Goal: Communication & Community: Share content

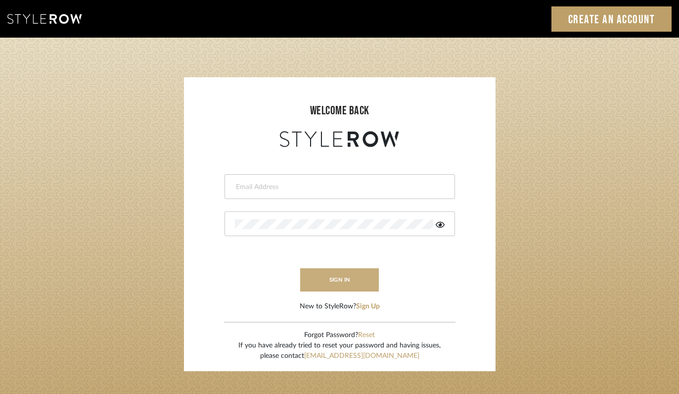
type input "felicia@onyxandoakinteriors.com"
click at [346, 278] on button "sign in" at bounding box center [339, 279] width 79 height 23
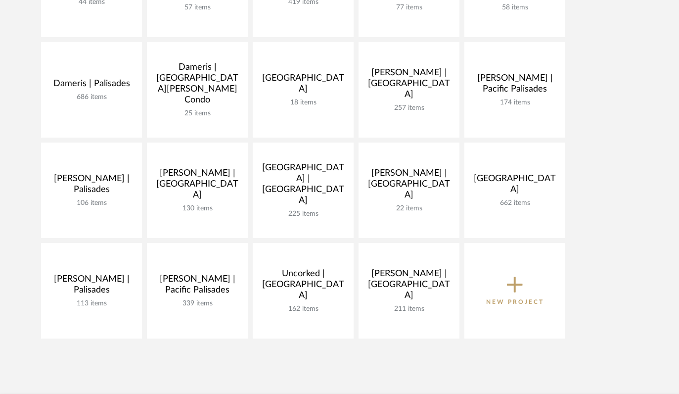
scroll to position [246, 0]
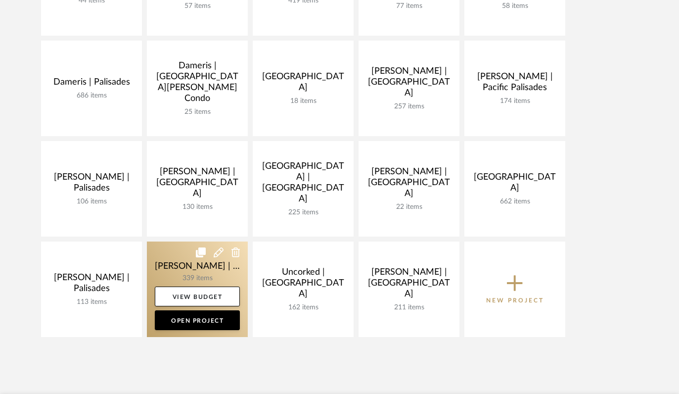
click at [175, 265] on link at bounding box center [197, 290] width 101 height 96
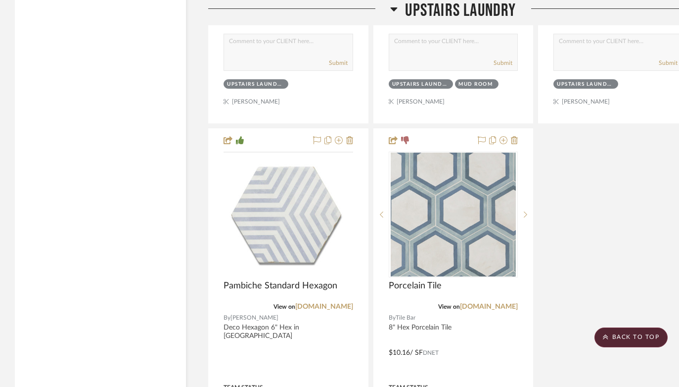
scroll to position [23702, 0]
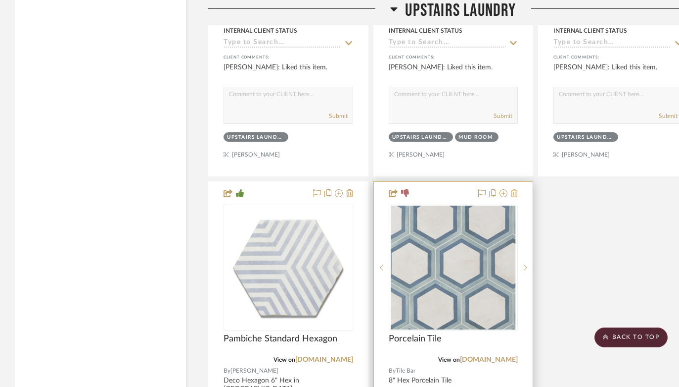
click at [516, 189] on icon at bounding box center [514, 193] width 7 height 8
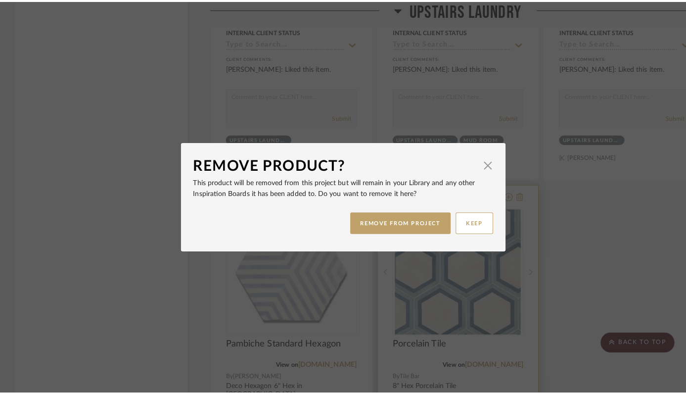
scroll to position [0, 0]
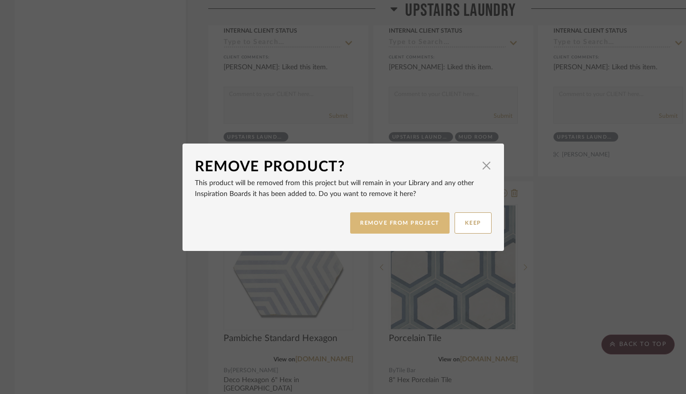
click at [395, 226] on button "REMOVE FROM PROJECT" at bounding box center [399, 222] width 99 height 21
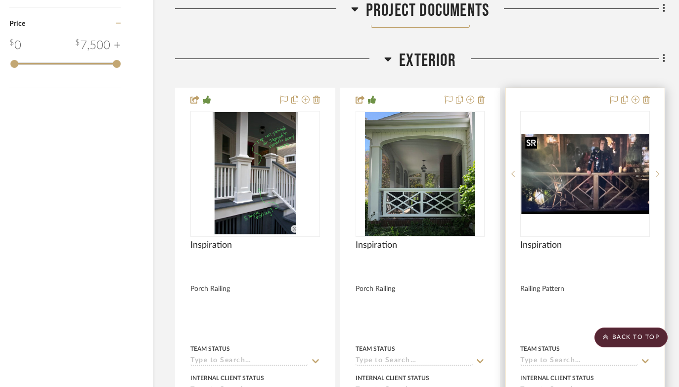
scroll to position [1652, 33]
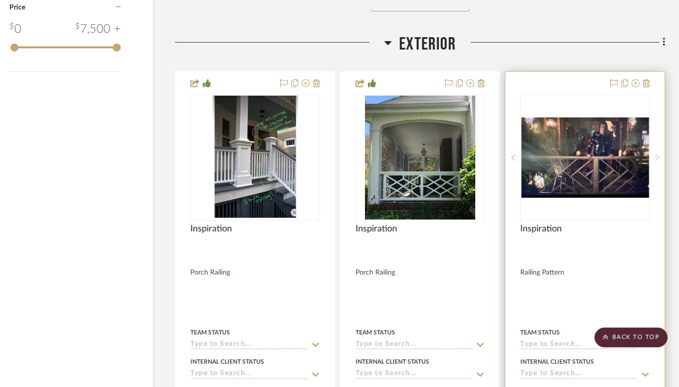
click at [659, 154] on icon at bounding box center [657, 157] width 3 height 7
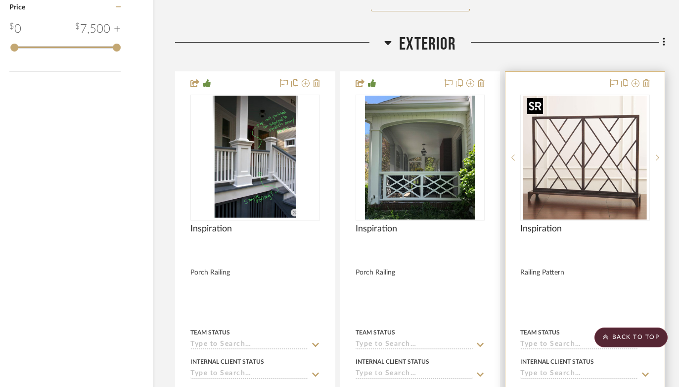
click at [582, 162] on img "1" at bounding box center [586, 158] width 124 height 124
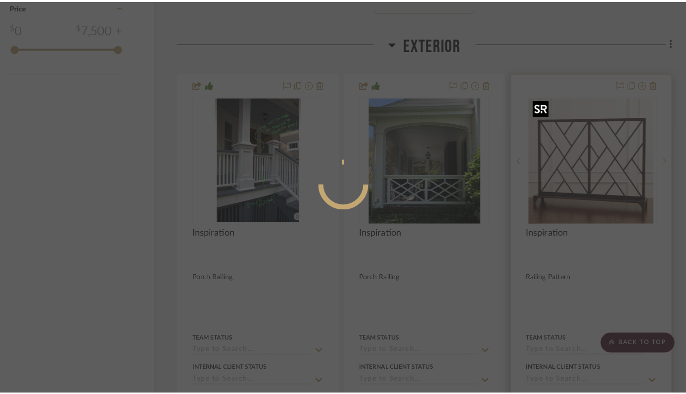
scroll to position [0, 0]
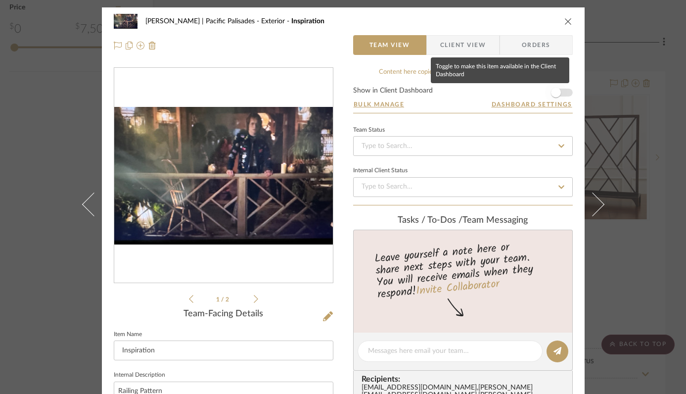
click at [557, 91] on span "button" at bounding box center [556, 93] width 10 height 10
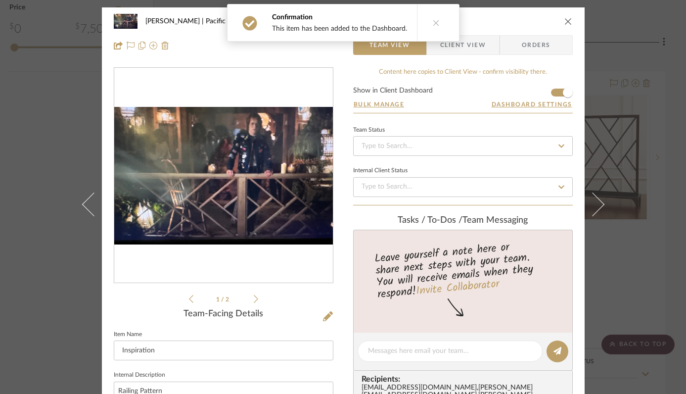
click at [565, 21] on icon "close" at bounding box center [569, 21] width 8 height 8
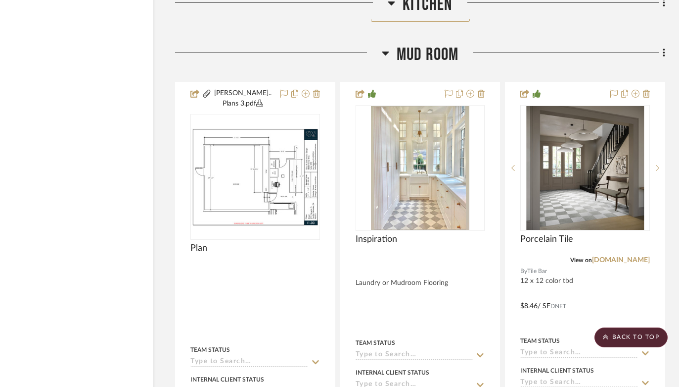
scroll to position [10559, 33]
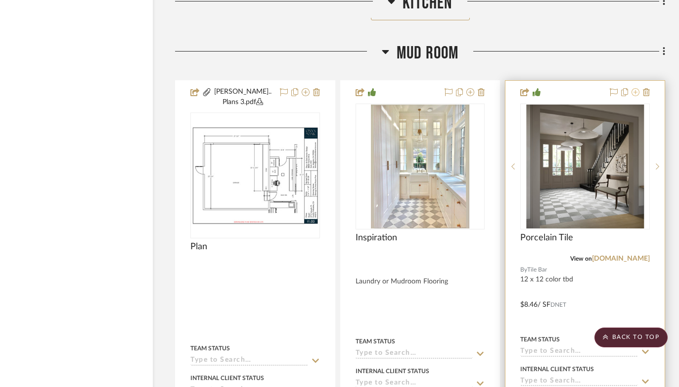
click at [638, 88] on icon at bounding box center [636, 92] width 8 height 8
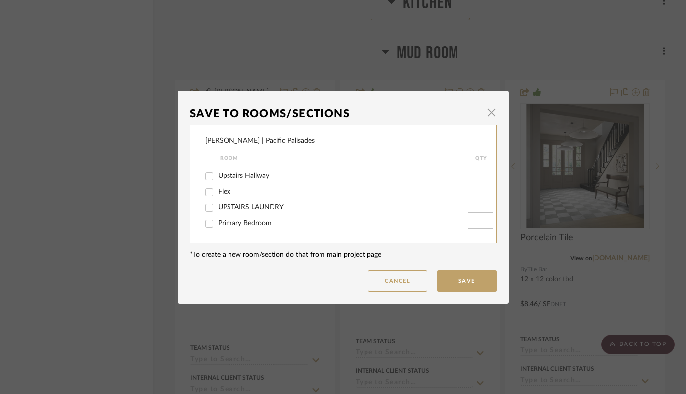
scroll to position [290, 0]
click at [205, 191] on input "UPSTAIRS LAUNDRY" at bounding box center [209, 183] width 16 height 16
checkbox input "true"
type input "1"
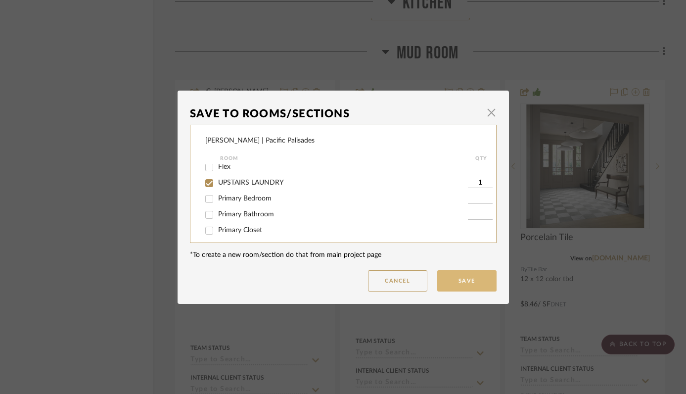
click at [452, 278] on button "Save" at bounding box center [466, 280] width 59 height 21
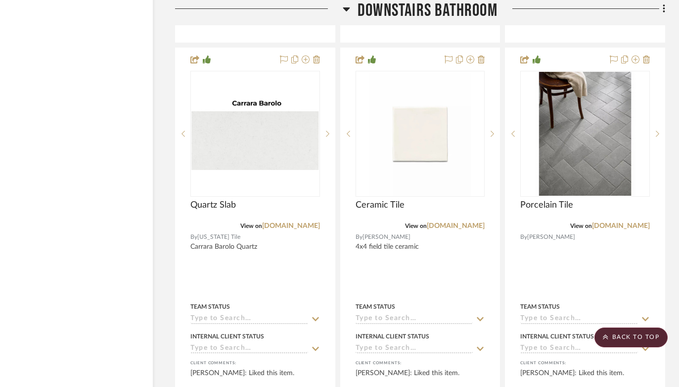
scroll to position [17613, 33]
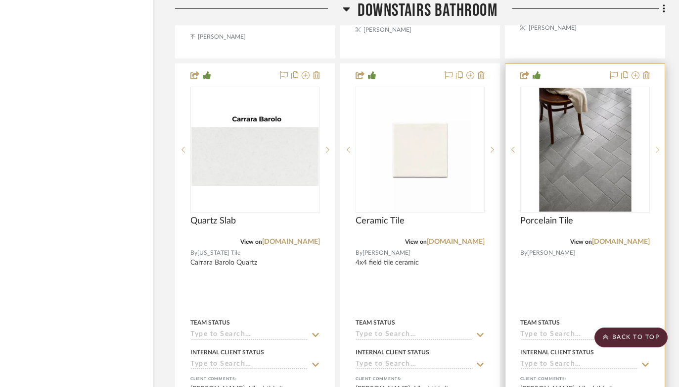
click at [657, 146] on icon at bounding box center [657, 149] width 3 height 7
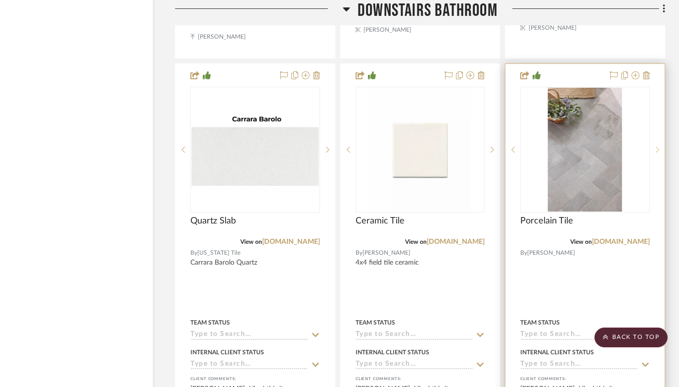
click at [657, 146] on icon at bounding box center [657, 149] width 3 height 7
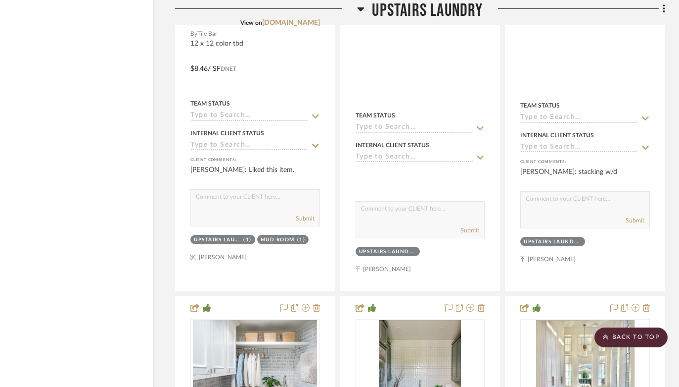
scroll to position [22939, 33]
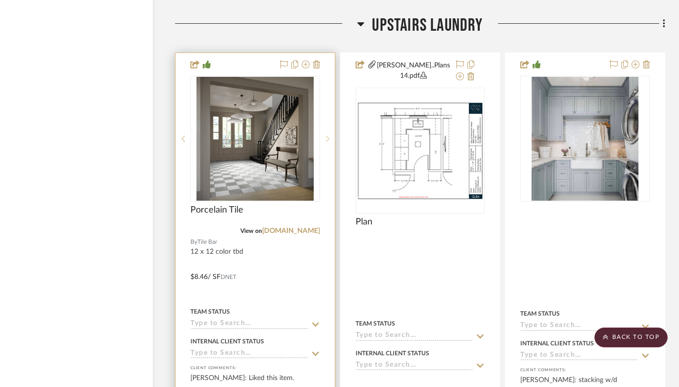
click at [328, 136] on icon at bounding box center [327, 139] width 3 height 6
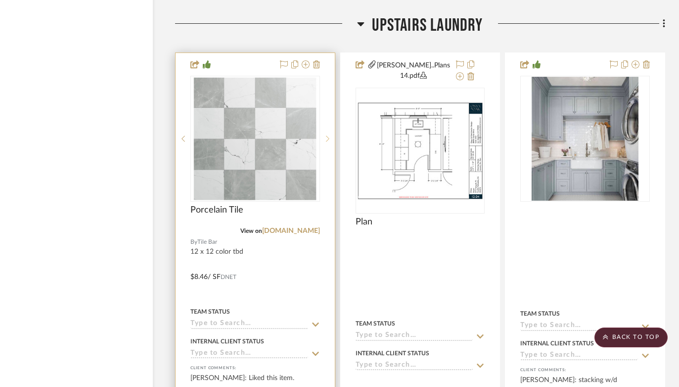
click at [328, 136] on icon at bounding box center [327, 139] width 3 height 6
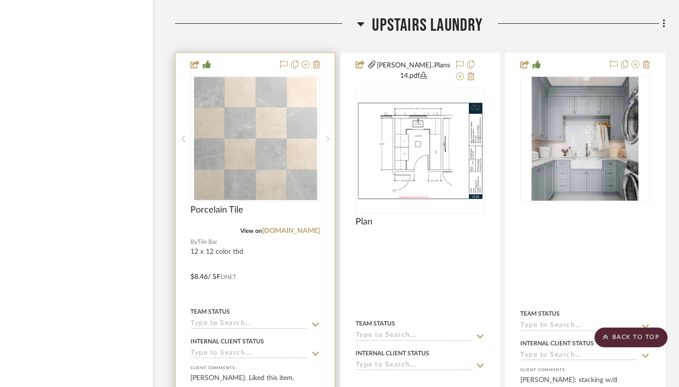
click at [328, 136] on icon at bounding box center [327, 139] width 3 height 6
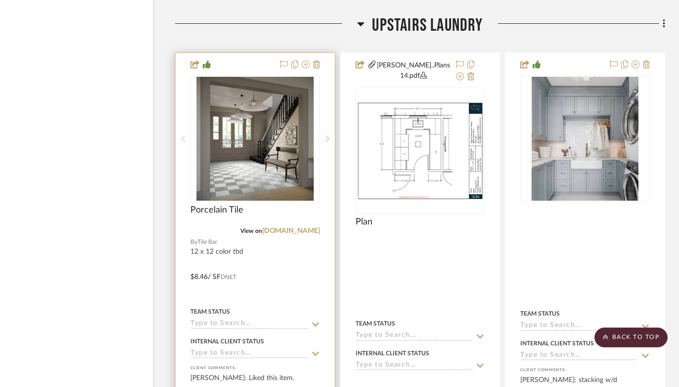
click at [185, 135] on icon at bounding box center [183, 138] width 3 height 7
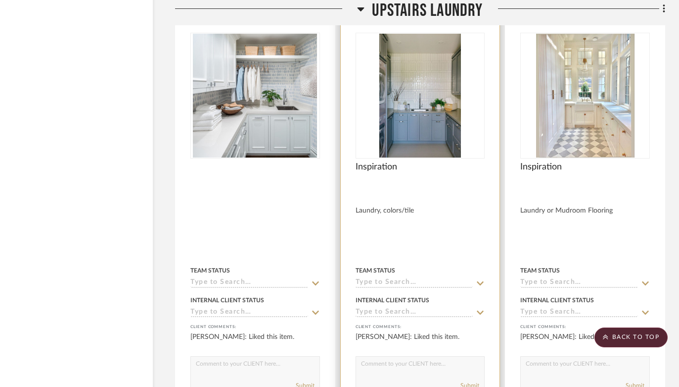
scroll to position [23307, 33]
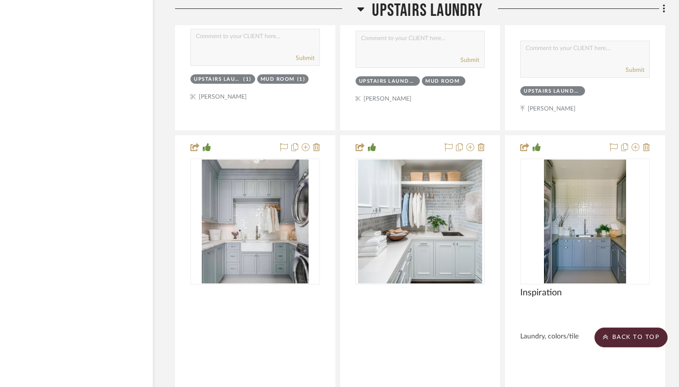
drag, startPoint x: 586, startPoint y: 99, endPoint x: 581, endPoint y: 99, distance: 5.0
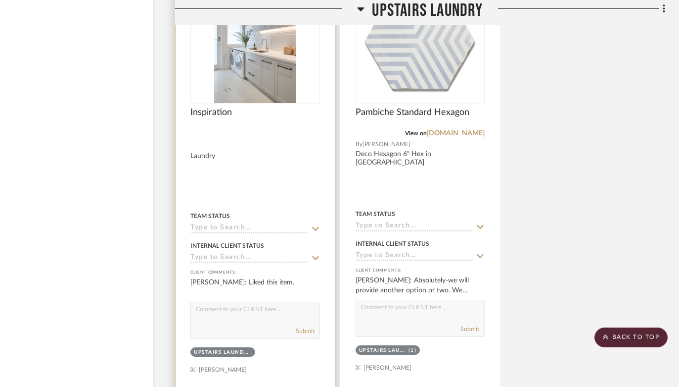
scroll to position [24017, 33]
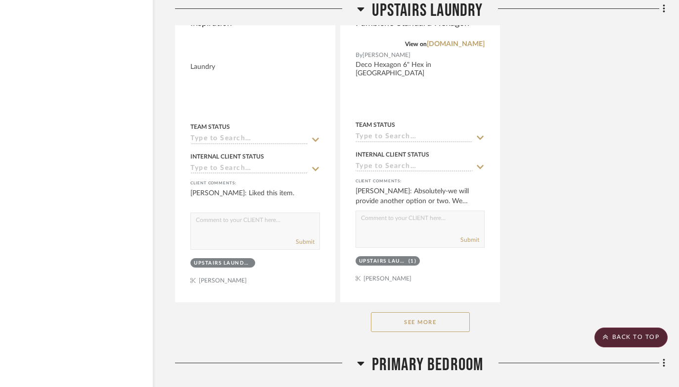
click at [406, 312] on button "See More" at bounding box center [420, 322] width 99 height 20
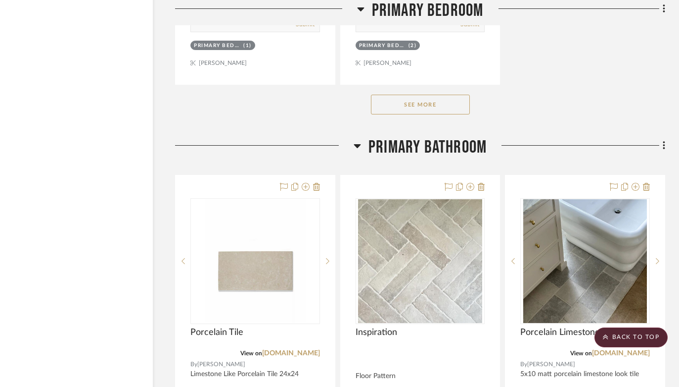
scroll to position [26508, 33]
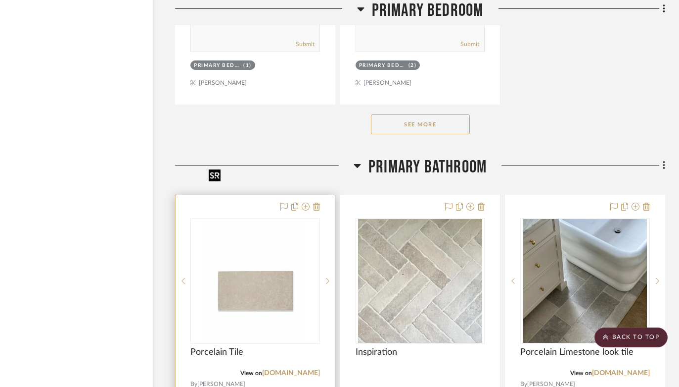
click at [259, 219] on img "0" at bounding box center [255, 281] width 101 height 124
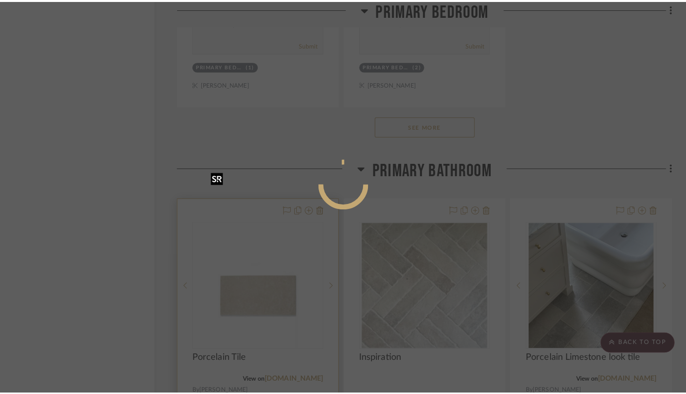
scroll to position [0, 0]
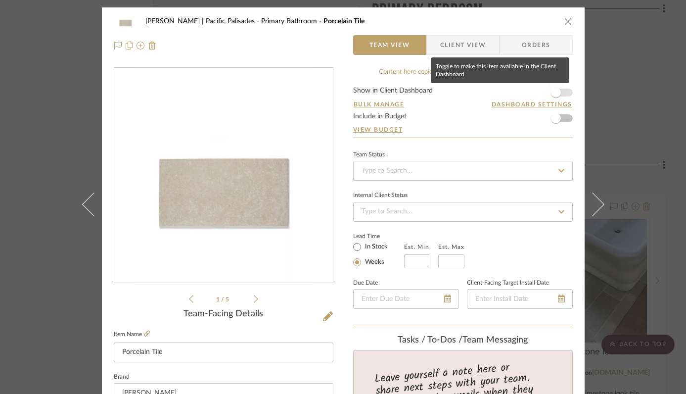
click at [554, 92] on span "button" at bounding box center [556, 93] width 10 height 10
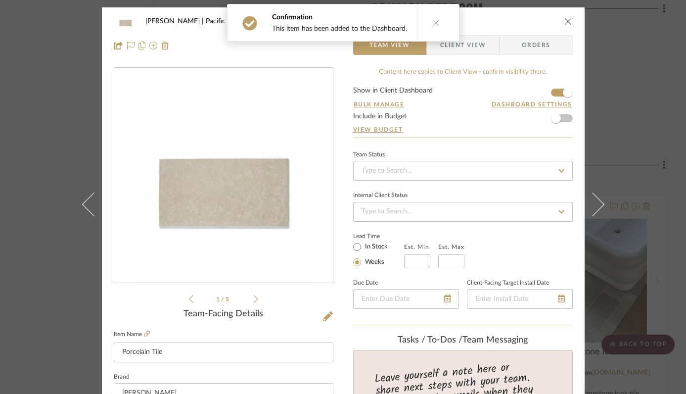
click at [565, 19] on icon "close" at bounding box center [569, 21] width 8 height 8
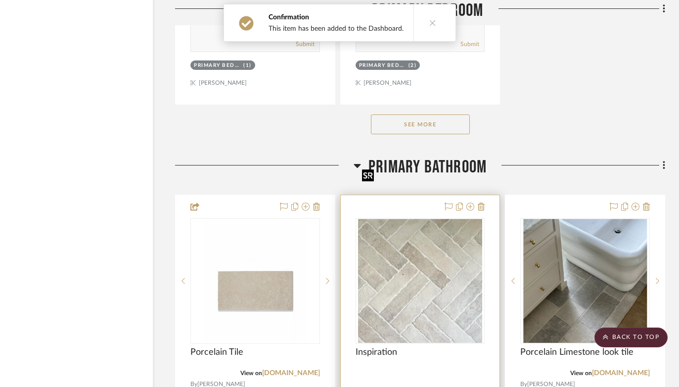
click at [429, 231] on img "0" at bounding box center [420, 281] width 124 height 124
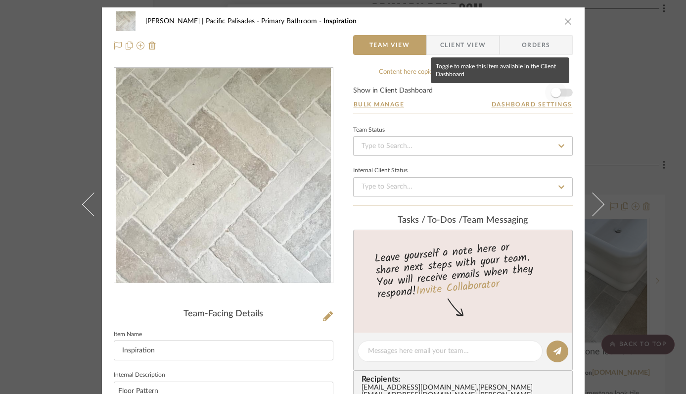
click at [557, 92] on span "button" at bounding box center [556, 93] width 10 height 10
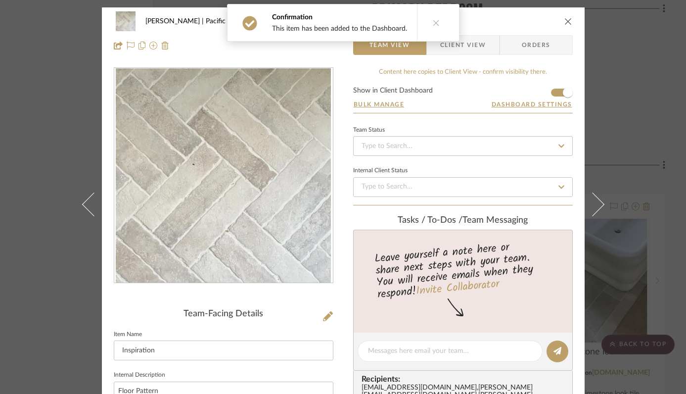
click at [565, 22] on icon "close" at bounding box center [569, 21] width 8 height 8
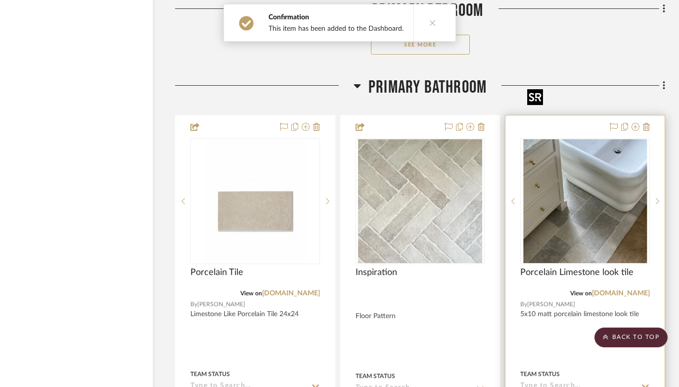
click at [589, 161] on img "0" at bounding box center [586, 201] width 124 height 124
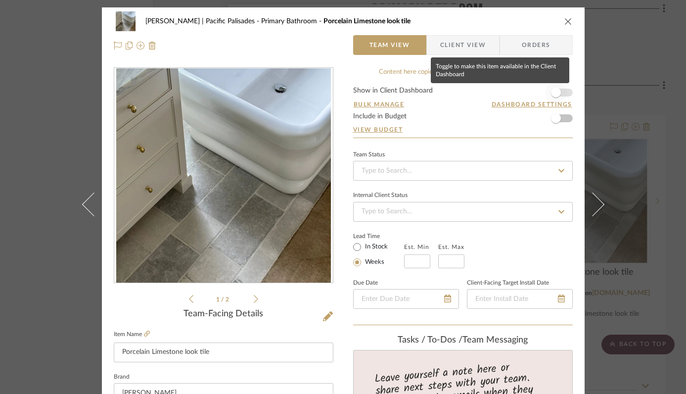
click at [555, 95] on span "button" at bounding box center [556, 93] width 10 height 10
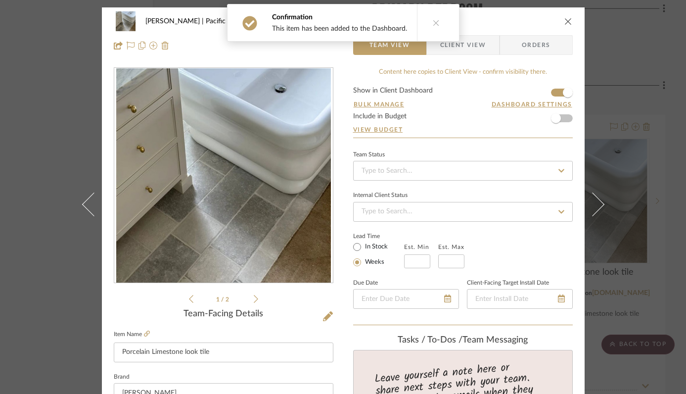
click at [565, 24] on icon "close" at bounding box center [569, 21] width 8 height 8
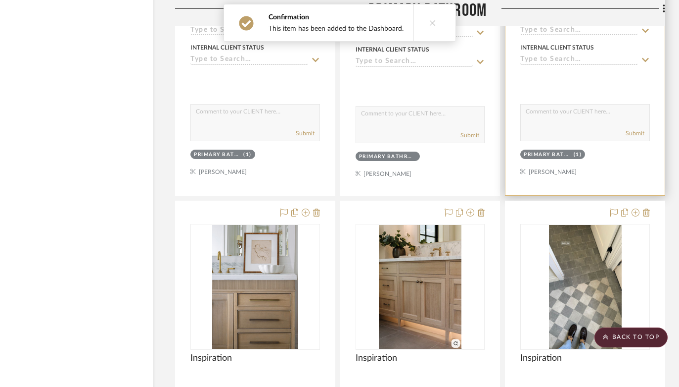
scroll to position [26991, 33]
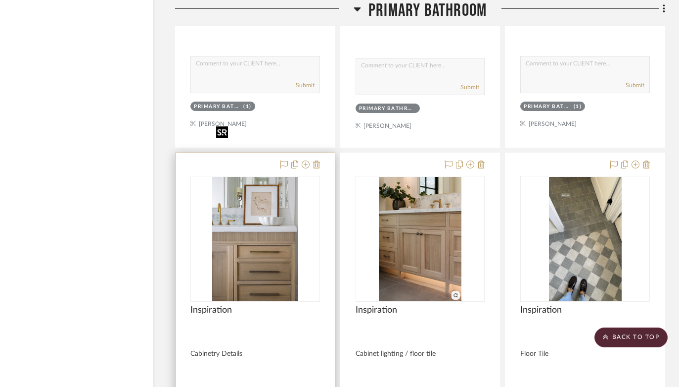
click at [239, 178] on img "0" at bounding box center [255, 239] width 86 height 124
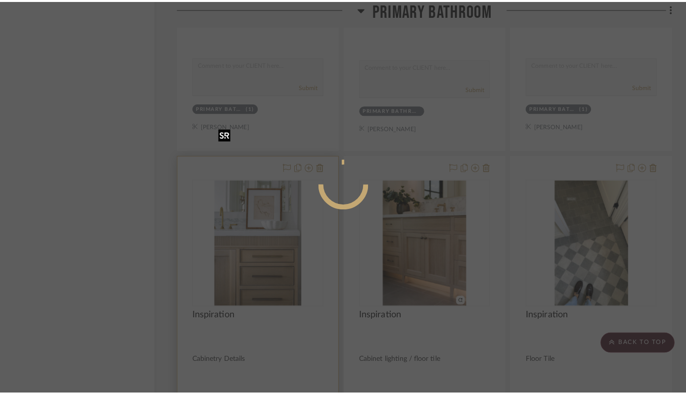
scroll to position [0, 0]
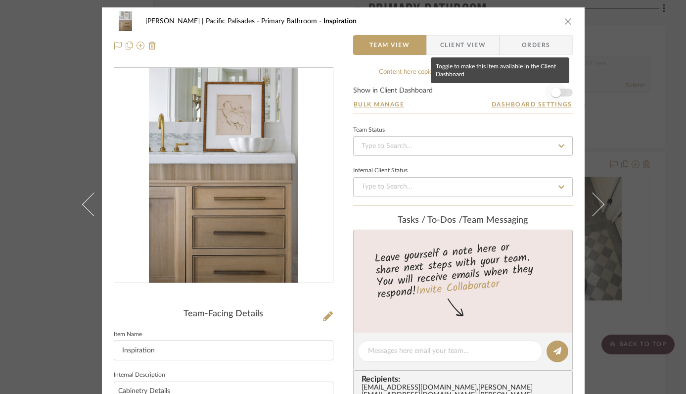
click at [557, 94] on span "button" at bounding box center [556, 93] width 10 height 10
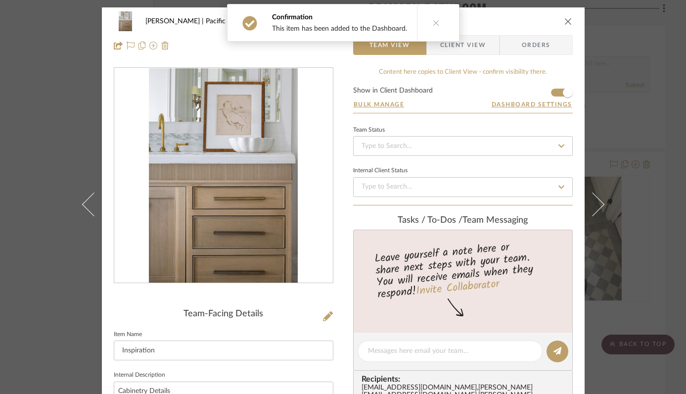
click at [565, 22] on icon "close" at bounding box center [569, 21] width 8 height 8
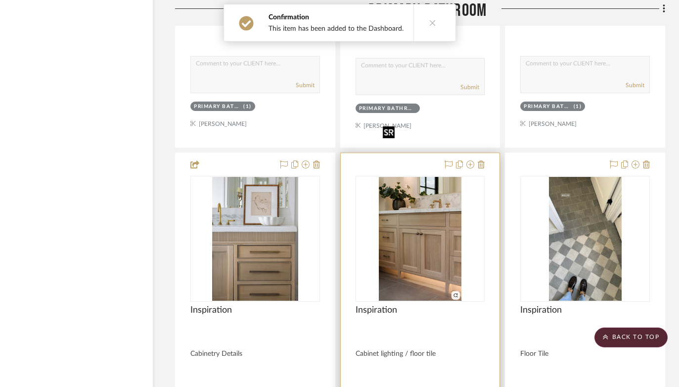
click at [443, 220] on img "0" at bounding box center [420, 239] width 83 height 124
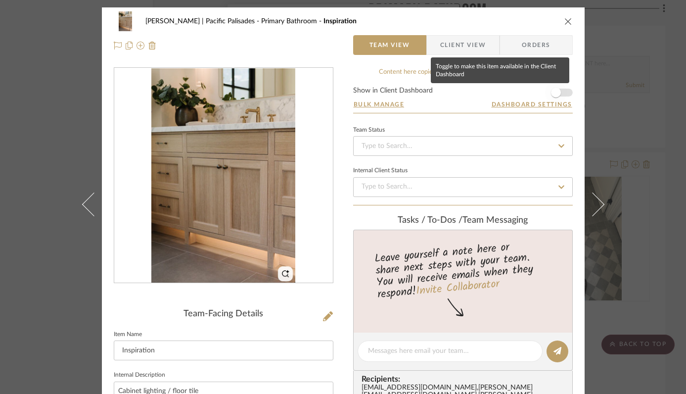
click at [554, 92] on span "button" at bounding box center [556, 93] width 10 height 10
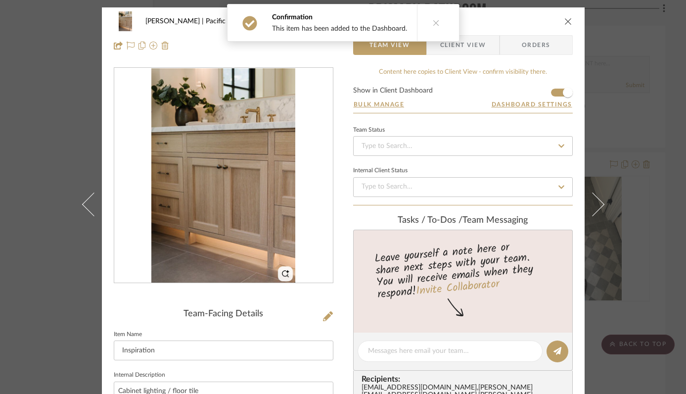
click at [565, 23] on icon "close" at bounding box center [569, 21] width 8 height 8
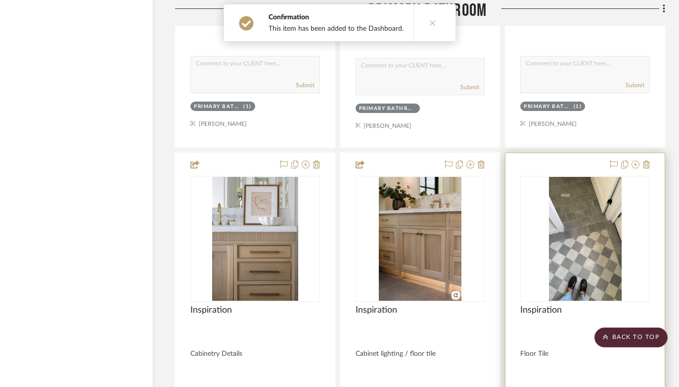
click at [576, 208] on img "0" at bounding box center [585, 239] width 73 height 124
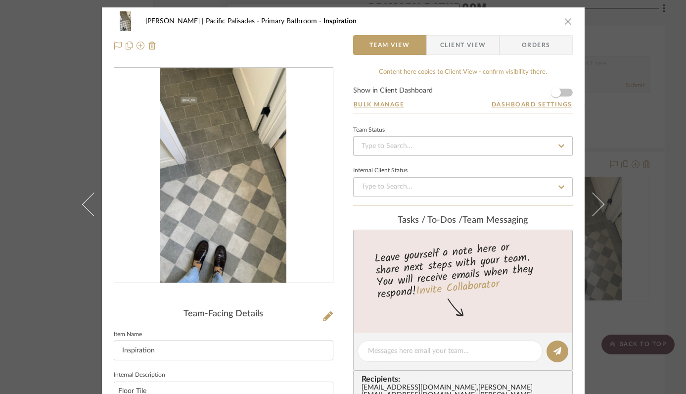
drag, startPoint x: 466, startPoint y: 49, endPoint x: 477, endPoint y: 49, distance: 10.4
click at [466, 49] on span "Client View" at bounding box center [463, 45] width 46 height 20
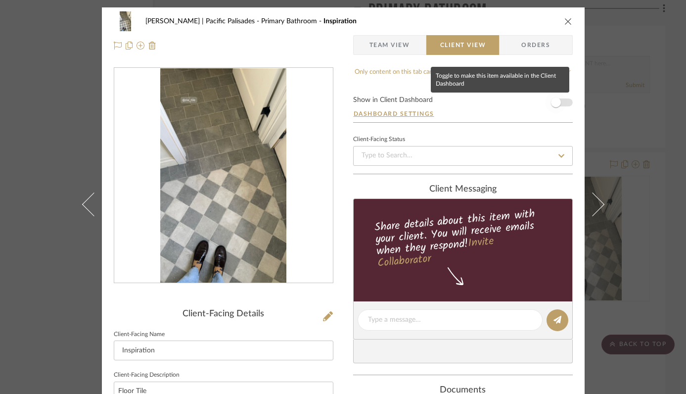
click at [551, 101] on span "button" at bounding box center [556, 102] width 10 height 10
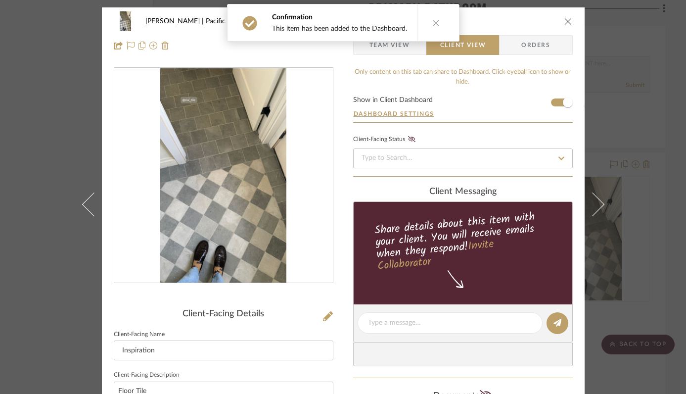
click at [565, 22] on icon "close" at bounding box center [569, 21] width 8 height 8
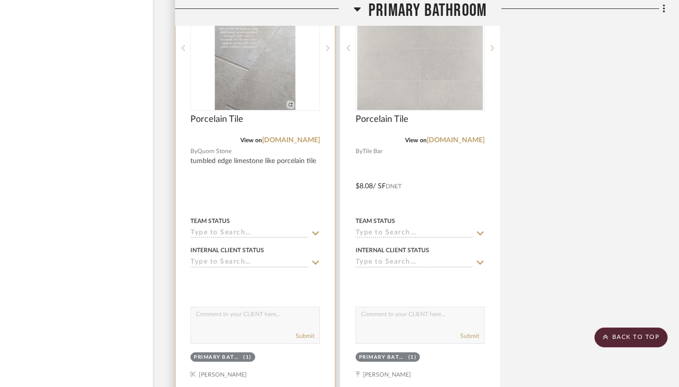
scroll to position [27745, 33]
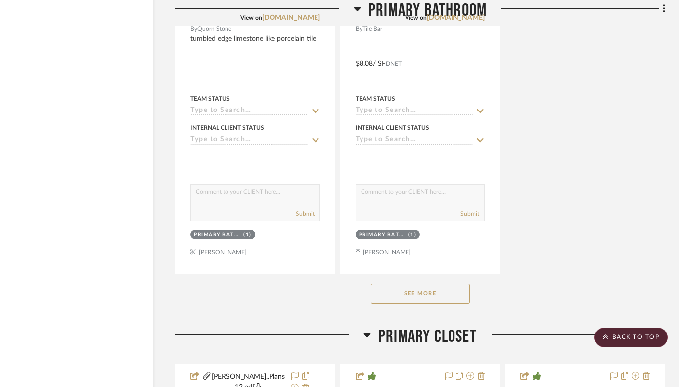
click at [413, 284] on button "See More" at bounding box center [420, 294] width 99 height 20
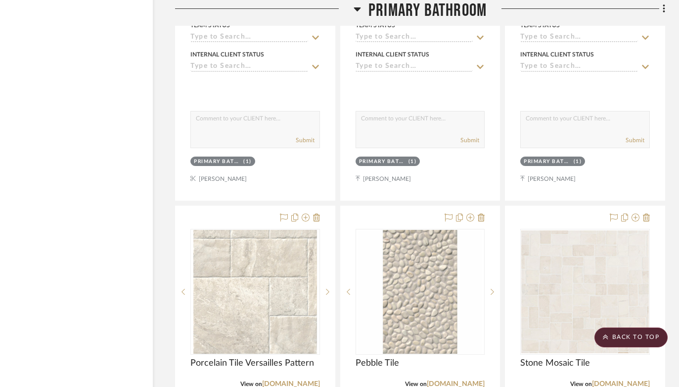
scroll to position [27838, 33]
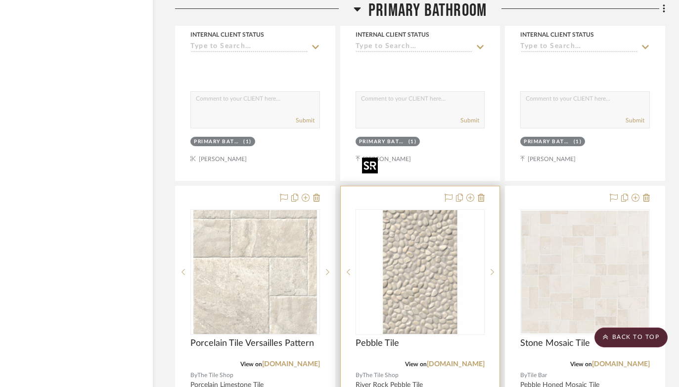
click at [421, 210] on img "0" at bounding box center [420, 272] width 124 height 124
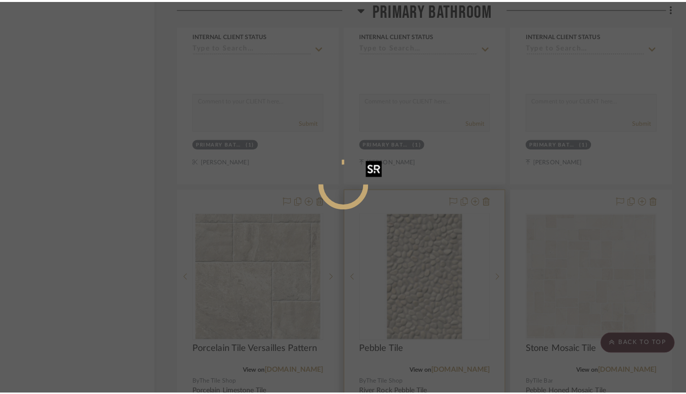
scroll to position [0, 0]
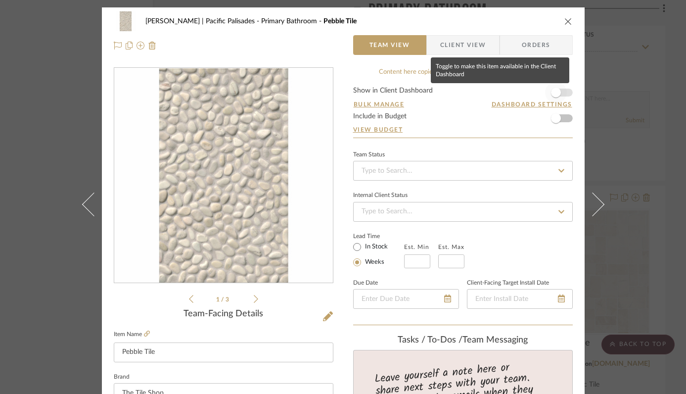
click at [552, 93] on span "button" at bounding box center [556, 93] width 10 height 10
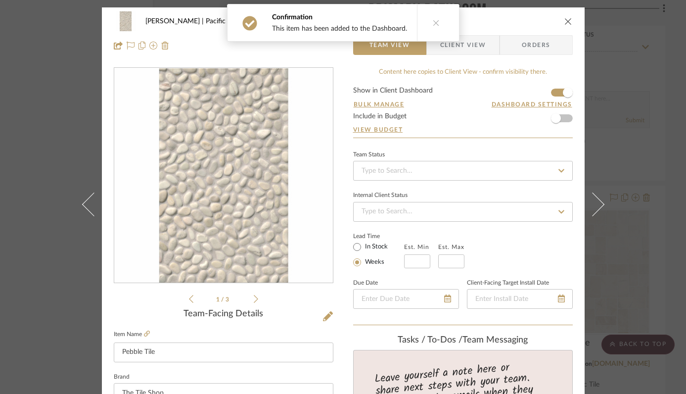
click at [567, 21] on icon "close" at bounding box center [569, 21] width 8 height 8
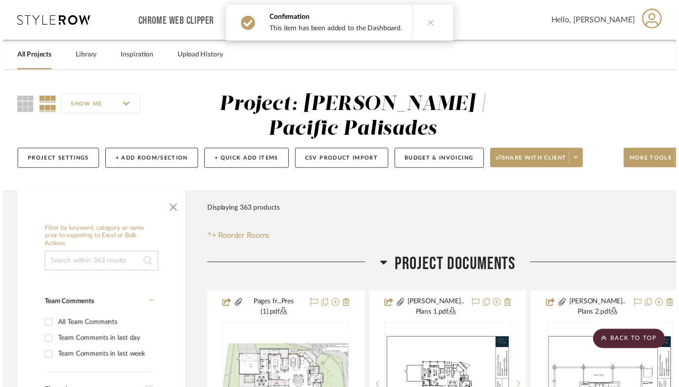
scroll to position [27838, 33]
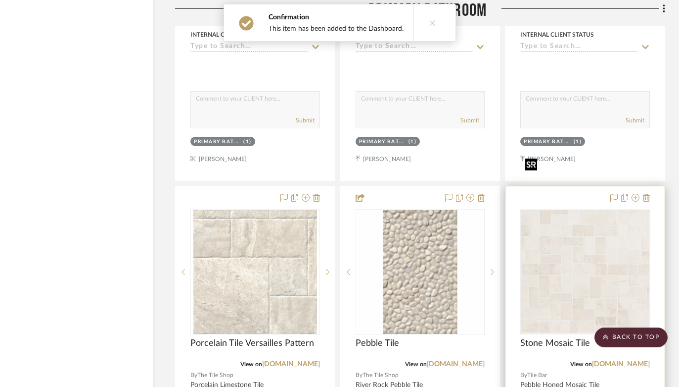
click at [596, 209] on div at bounding box center [586, 272] width 130 height 126
click at [596, 210] on img "0" at bounding box center [586, 271] width 128 height 123
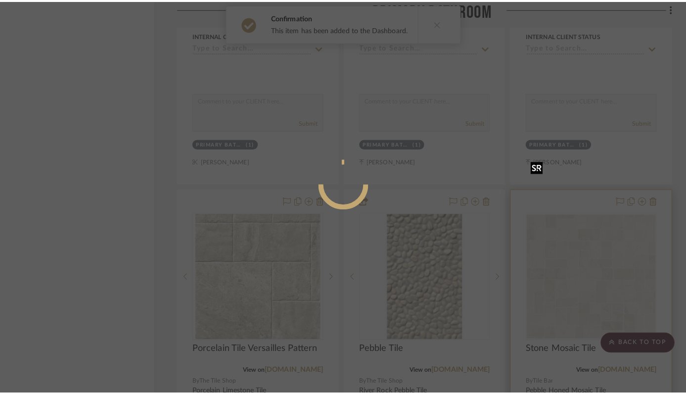
scroll to position [0, 0]
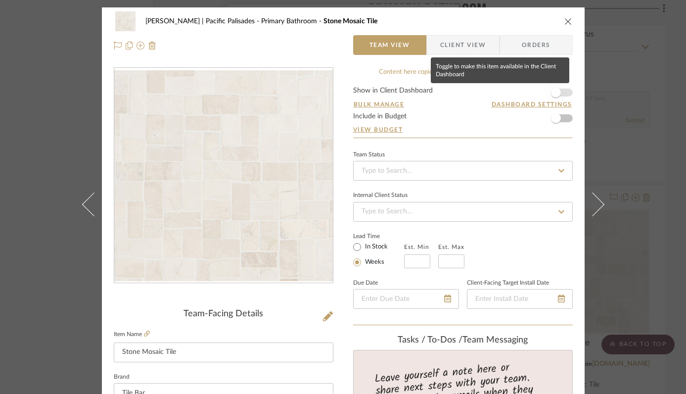
click at [556, 94] on span "button" at bounding box center [556, 93] width 10 height 10
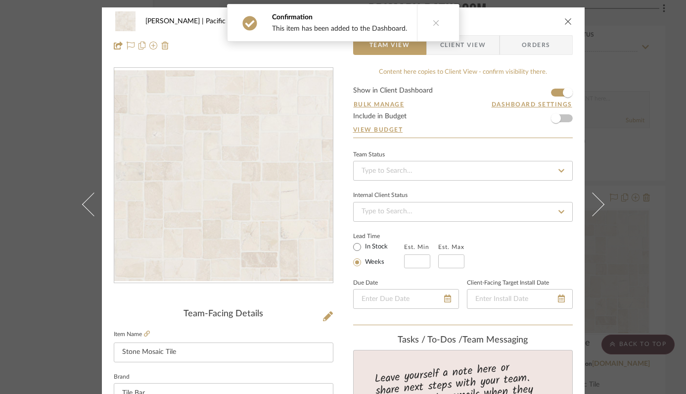
click at [566, 22] on icon "close" at bounding box center [569, 21] width 8 height 8
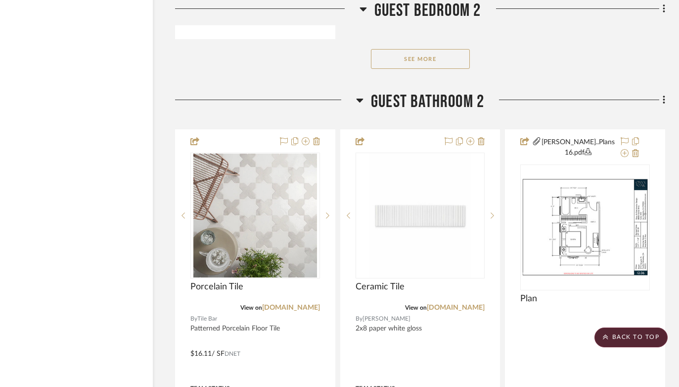
scroll to position [35806, 33]
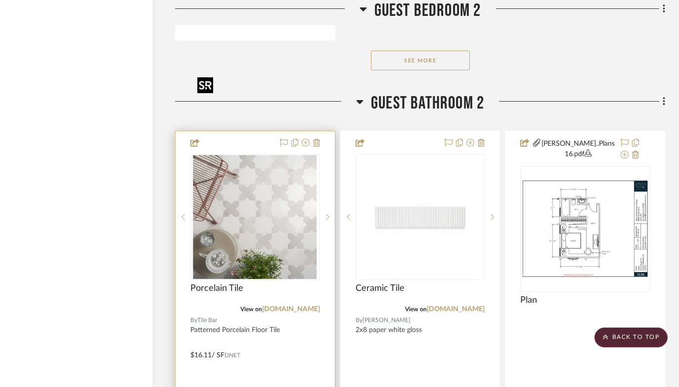
click at [267, 155] on img "0" at bounding box center [255, 217] width 124 height 124
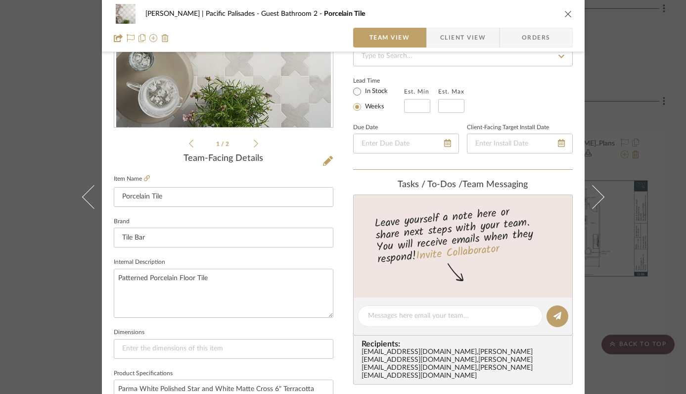
scroll to position [242, 0]
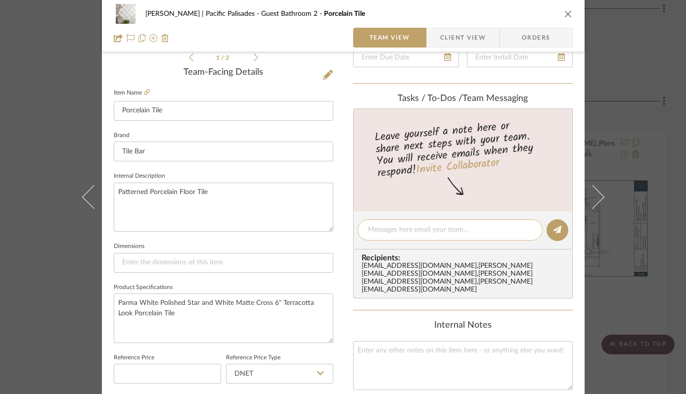
click at [379, 231] on textarea at bounding box center [450, 230] width 164 height 10
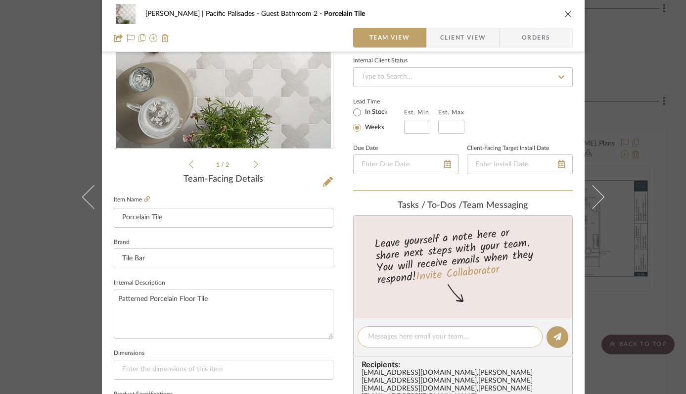
scroll to position [44, 0]
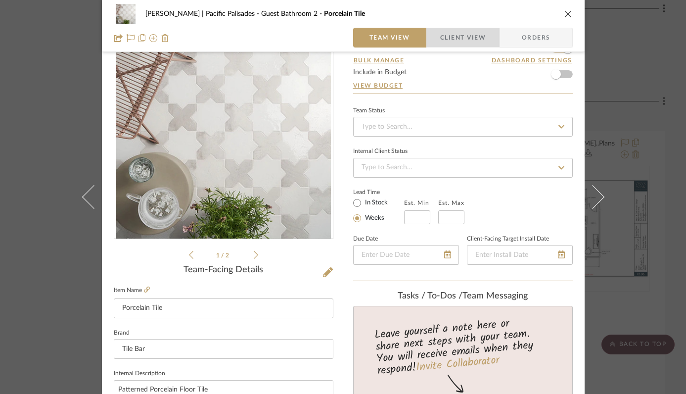
click at [468, 39] on span "Client View" at bounding box center [463, 38] width 46 height 20
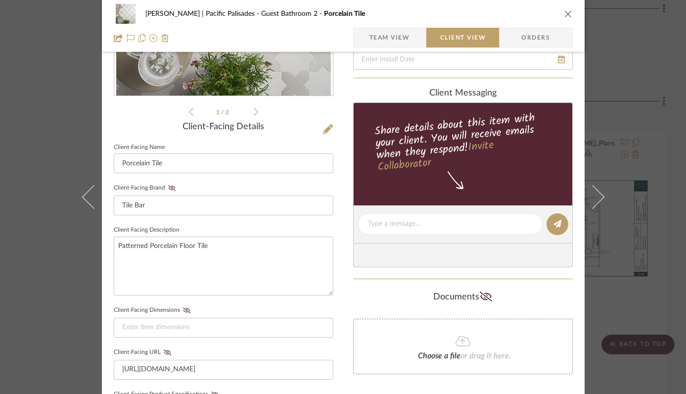
scroll to position [290, 0]
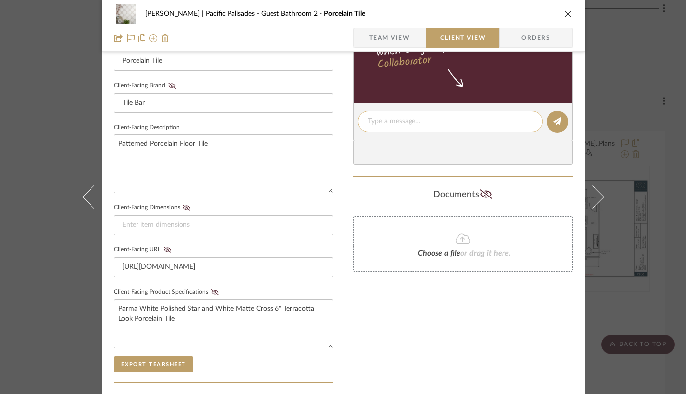
click at [427, 119] on textarea at bounding box center [450, 121] width 164 height 10
click at [438, 121] on textarea "Here is the natural colorway that we l" at bounding box center [450, 121] width 164 height 10
click at [503, 126] on textarea "Here is the natural color way that we l" at bounding box center [450, 121] width 164 height 10
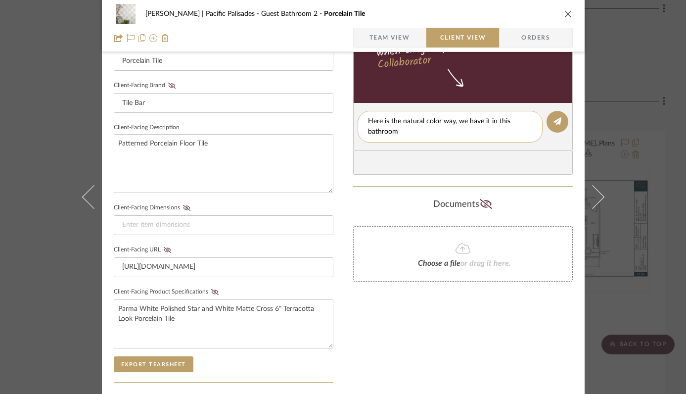
scroll to position [0, 0]
type textarea "Here is the natural color way, we have it in this bathroom"
click at [554, 124] on icon at bounding box center [558, 121] width 8 height 8
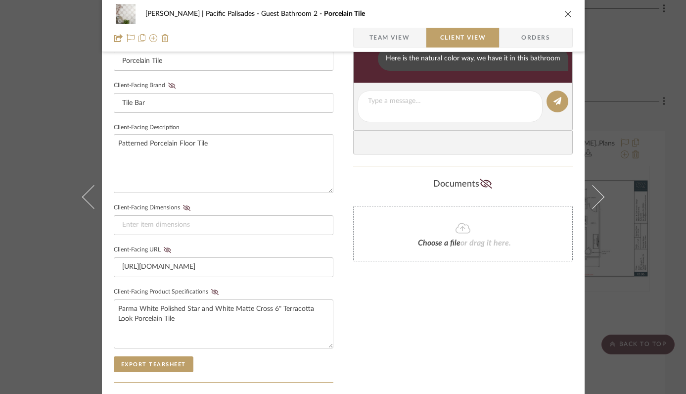
click at [565, 13] on icon "close" at bounding box center [569, 14] width 8 height 8
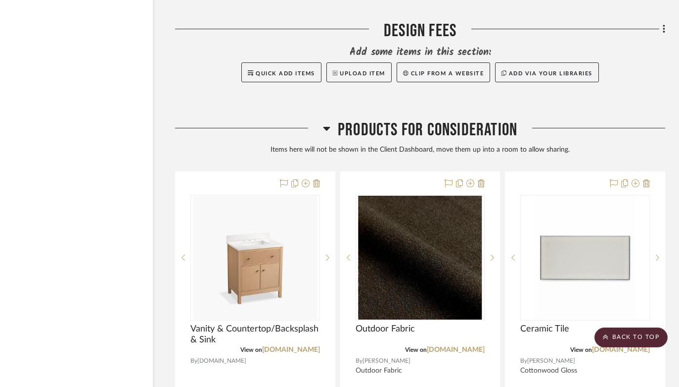
scroll to position [37394, 33]
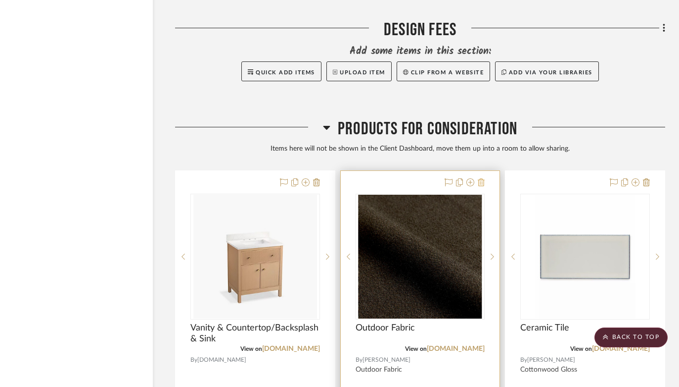
click at [481, 178] on icon at bounding box center [481, 182] width 7 height 8
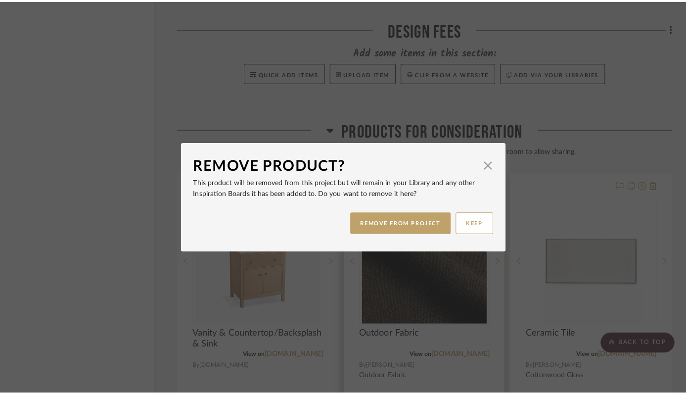
scroll to position [0, 0]
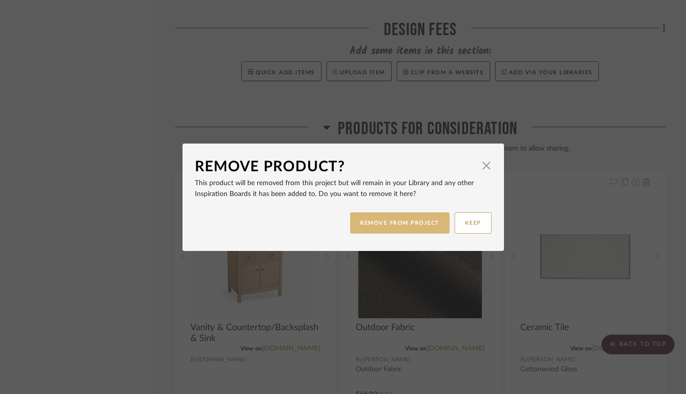
click at [396, 222] on button "REMOVE FROM PROJECT" at bounding box center [399, 222] width 99 height 21
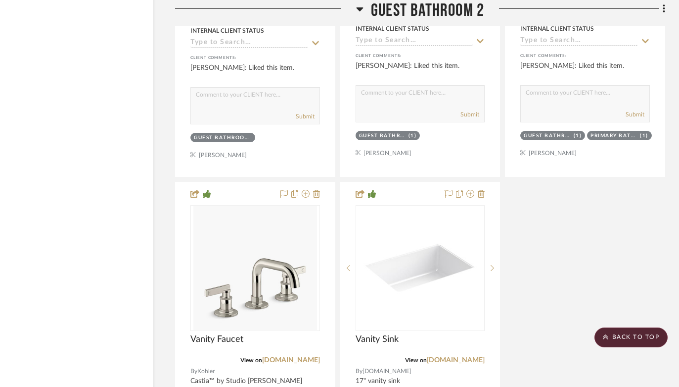
scroll to position [36060, 33]
